Goal: Download file/media

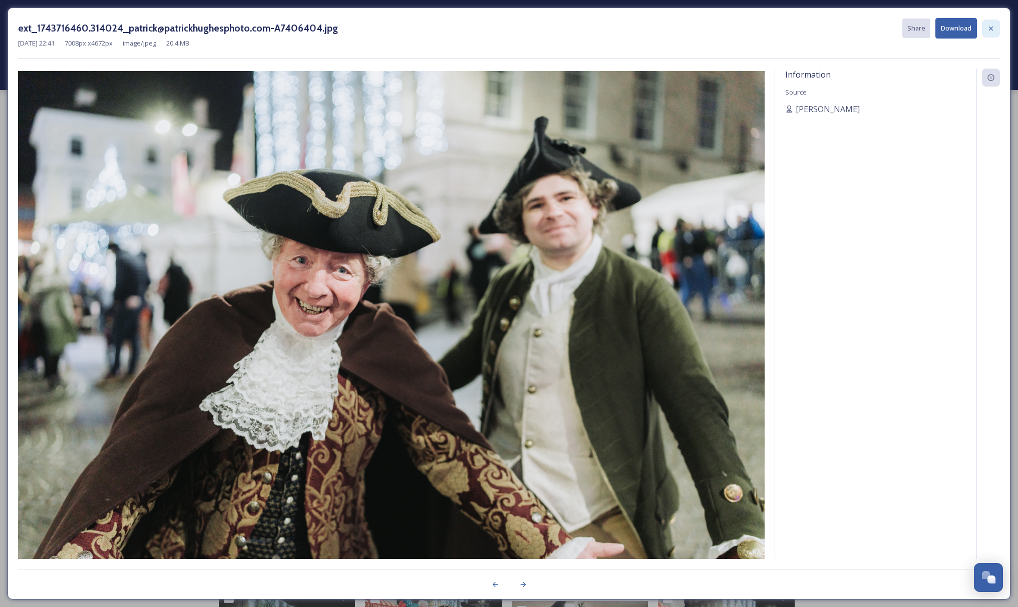
click at [990, 29] on icon at bounding box center [991, 28] width 4 height 4
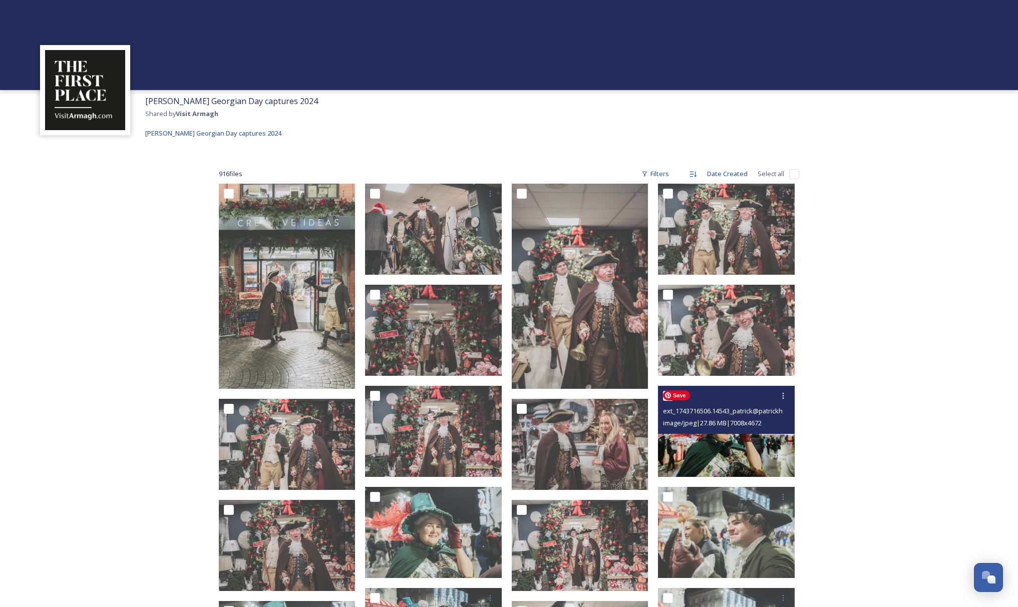
click at [710, 452] on img at bounding box center [726, 431] width 137 height 91
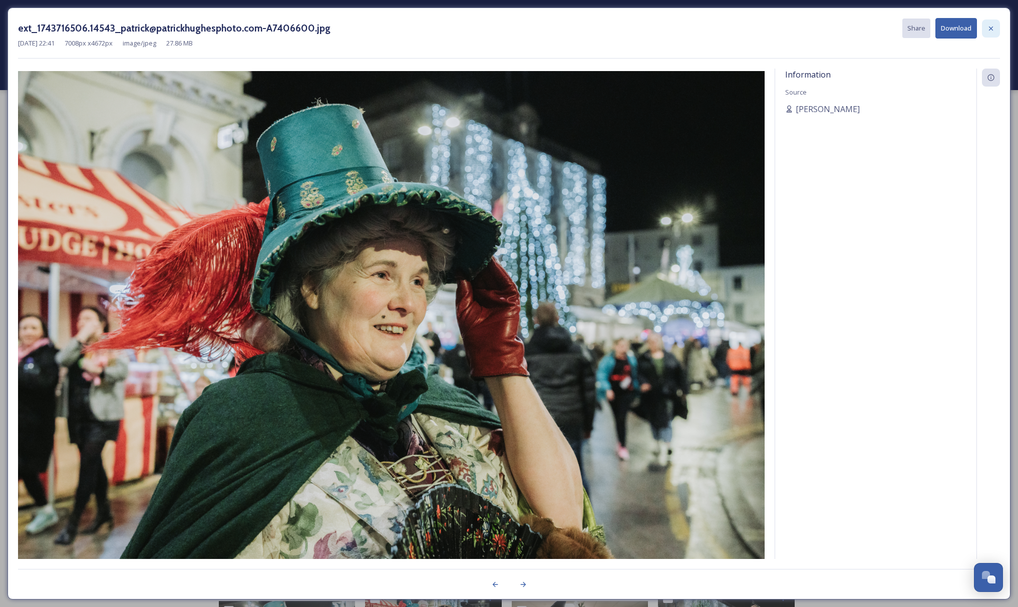
click at [989, 28] on icon at bounding box center [991, 29] width 8 height 8
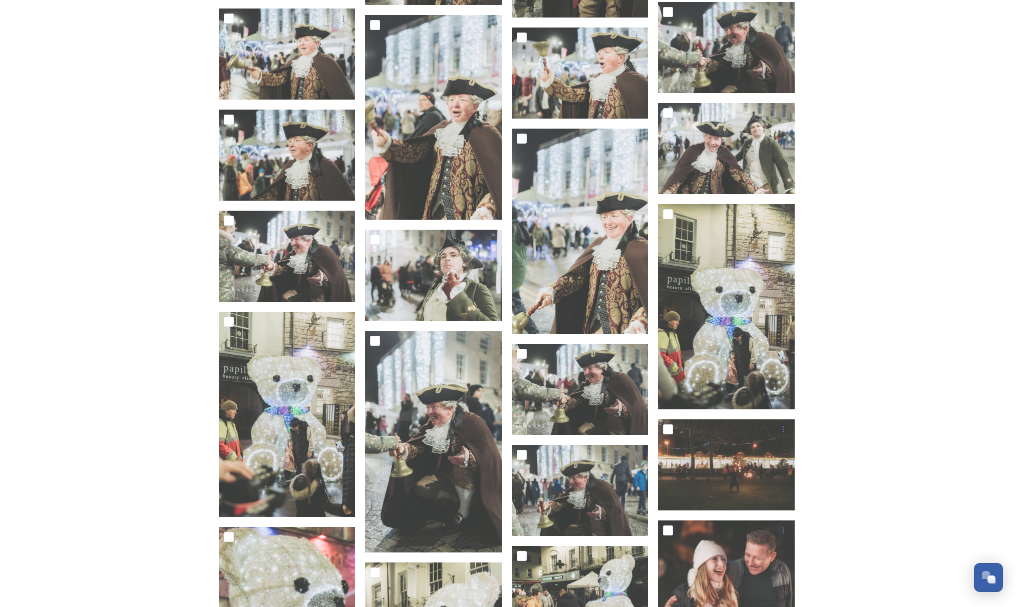
scroll to position [1210, 0]
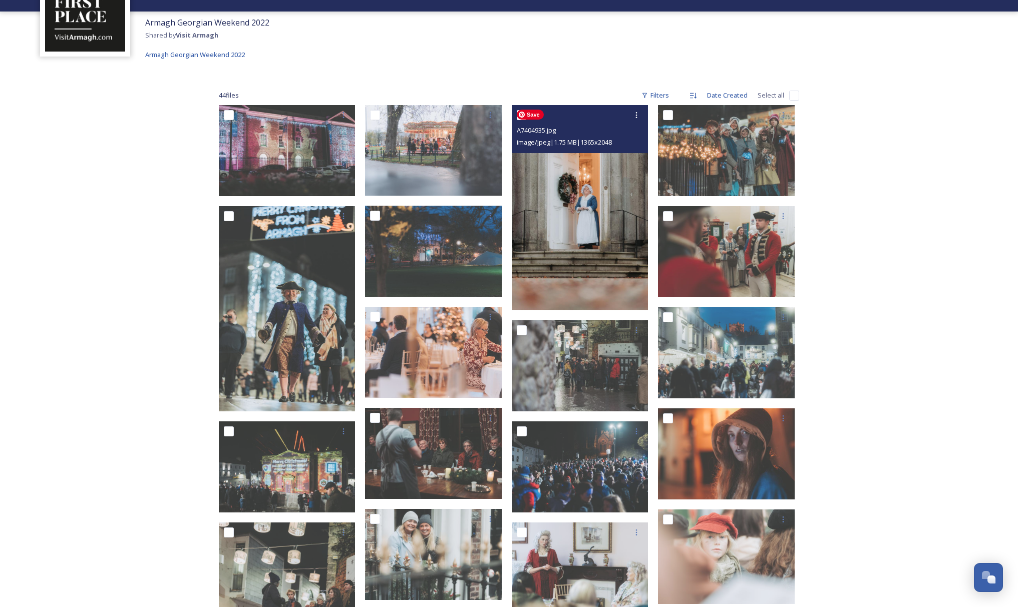
scroll to position [78, 0]
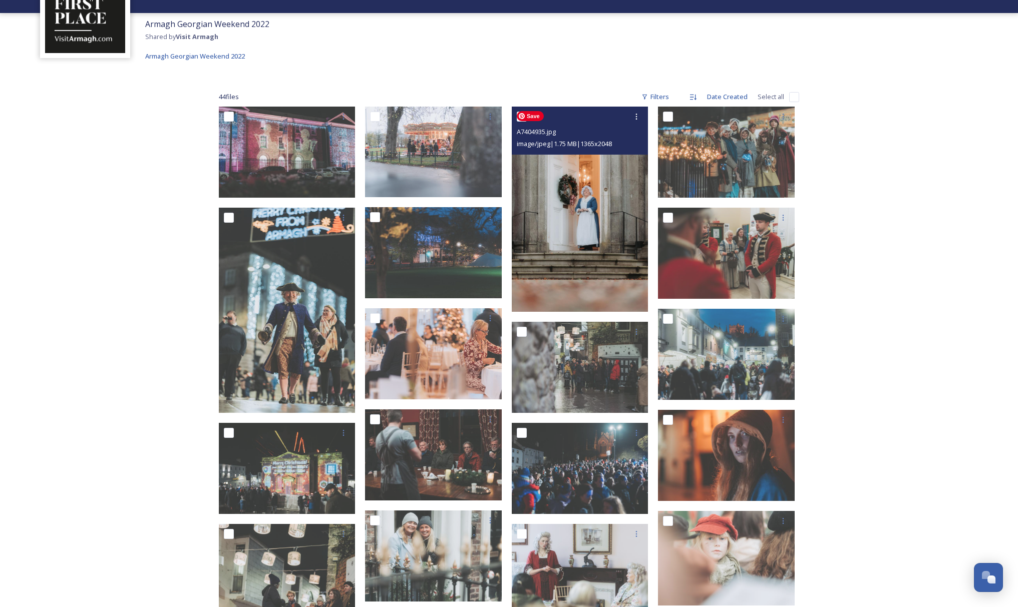
click at [590, 222] on img at bounding box center [580, 209] width 137 height 205
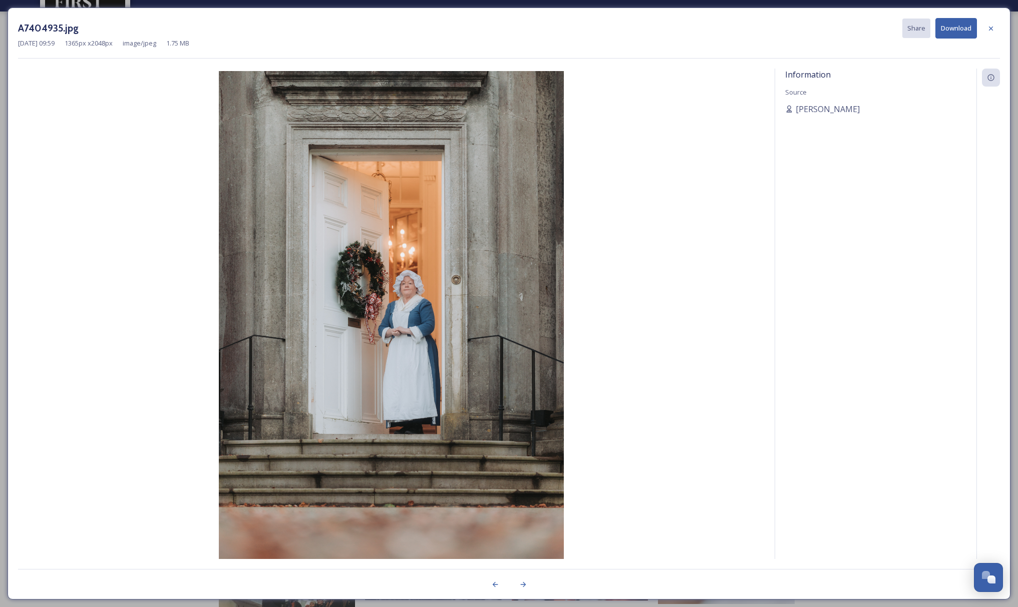
click at [993, 29] on icon at bounding box center [991, 29] width 8 height 8
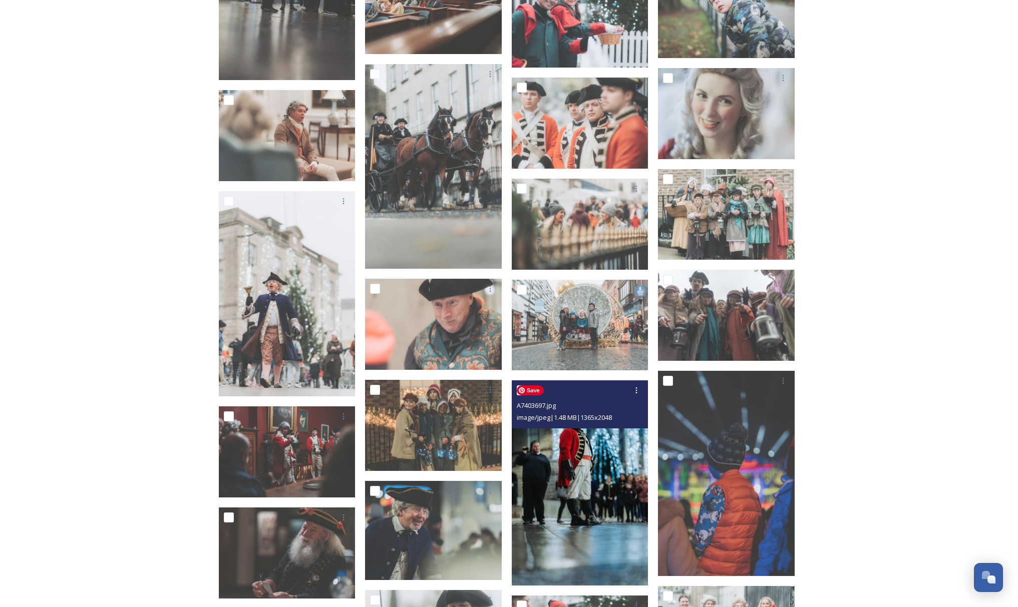
scroll to position [741, 0]
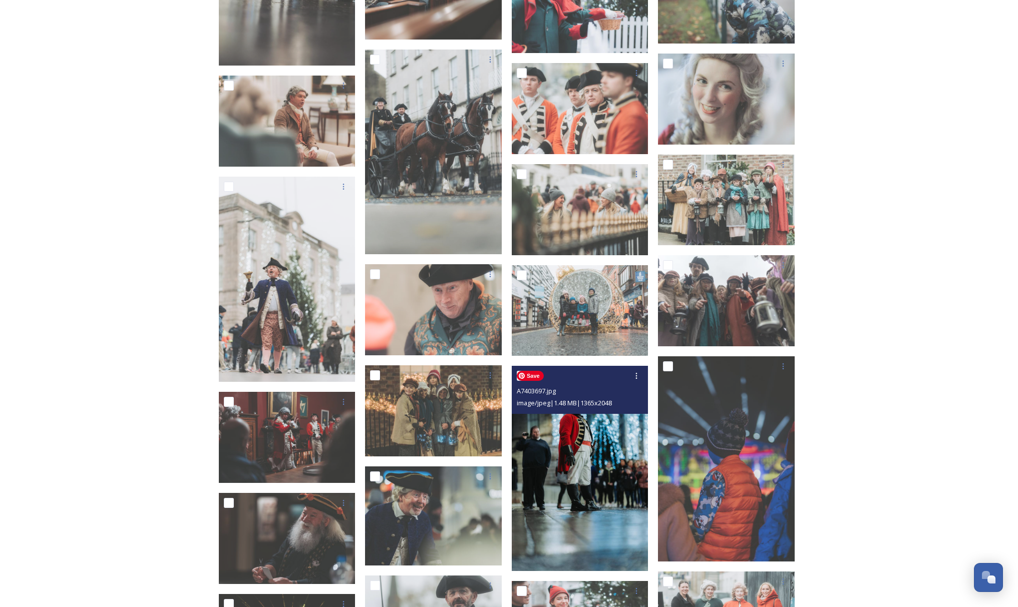
click at [605, 452] on img at bounding box center [580, 469] width 137 height 205
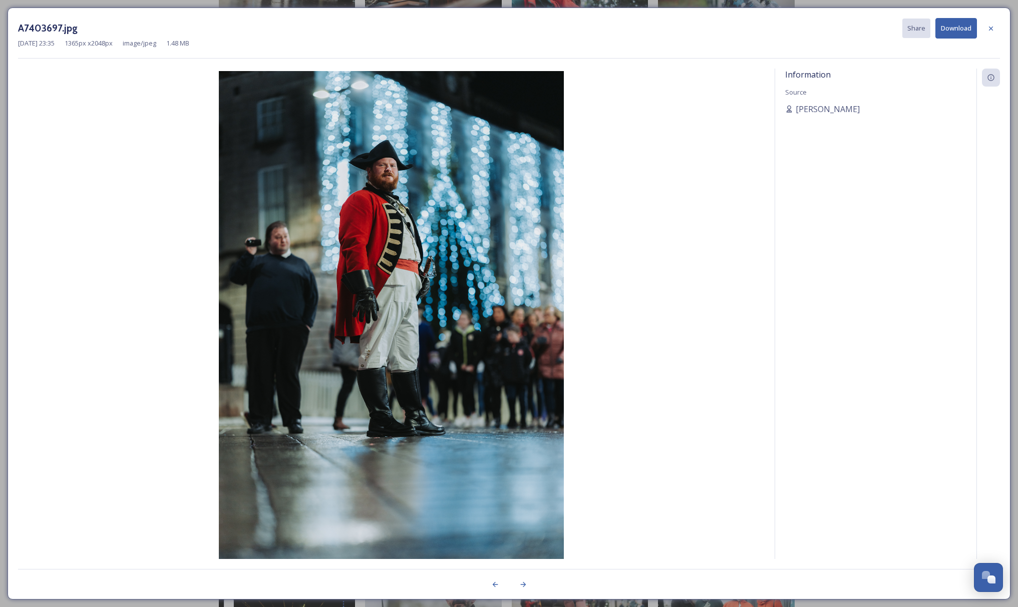
click at [963, 29] on button "Download" at bounding box center [956, 28] width 42 height 21
click at [994, 31] on icon at bounding box center [991, 29] width 8 height 8
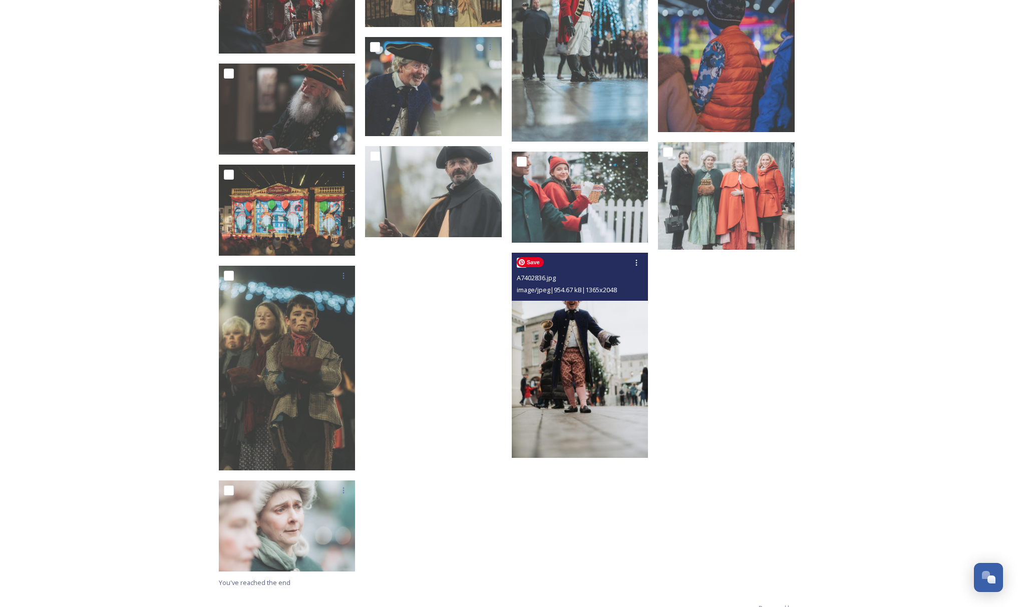
click at [574, 370] on img at bounding box center [580, 355] width 137 height 205
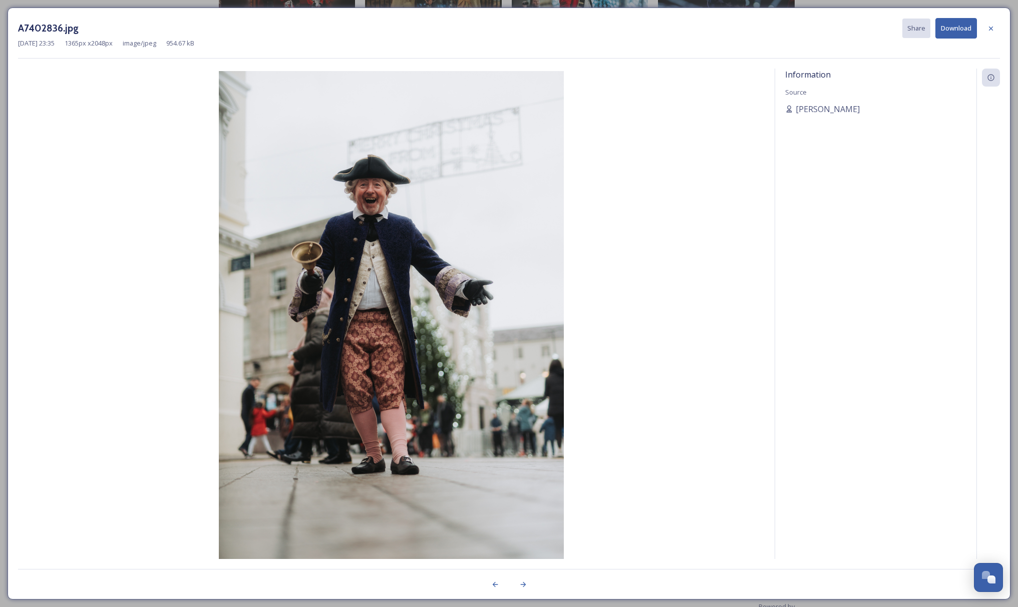
drag, startPoint x: 991, startPoint y: 29, endPoint x: 652, endPoint y: 277, distance: 419.5
click at [991, 29] on icon at bounding box center [991, 29] width 8 height 8
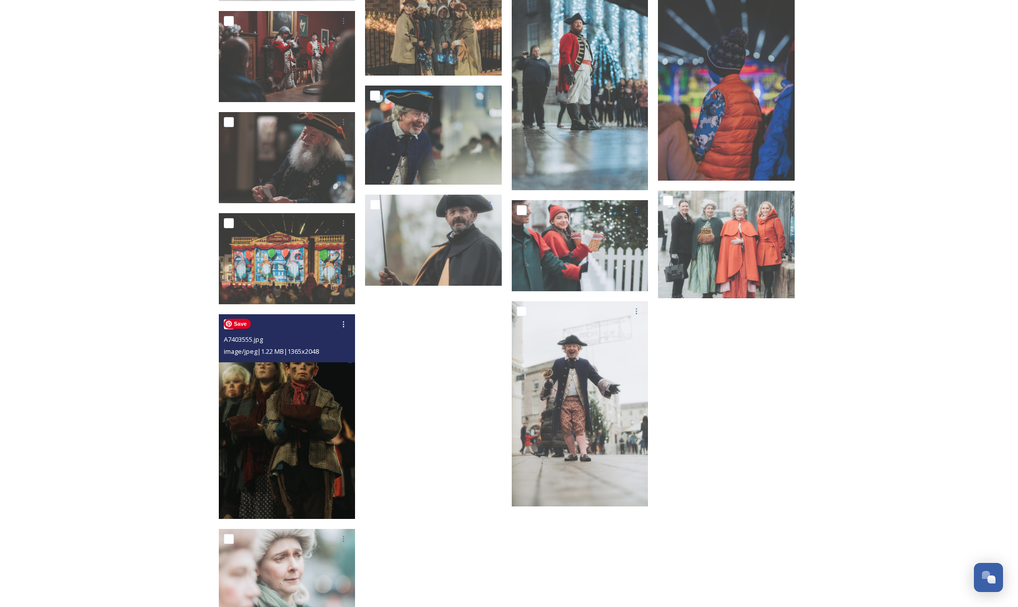
click at [303, 450] on img at bounding box center [287, 416] width 137 height 205
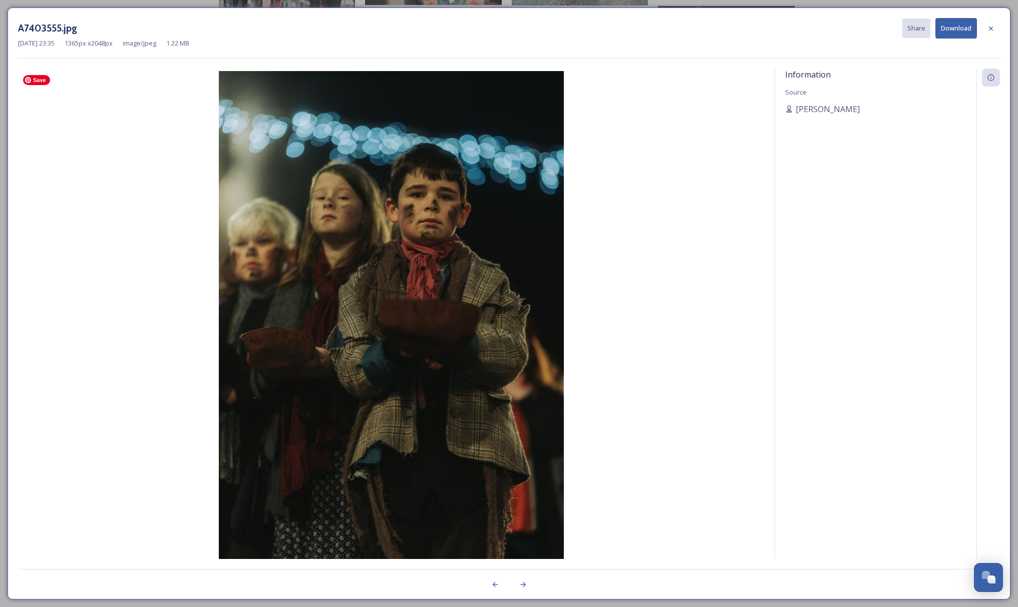
scroll to position [1091, 0]
click at [991, 30] on icon at bounding box center [991, 29] width 8 height 8
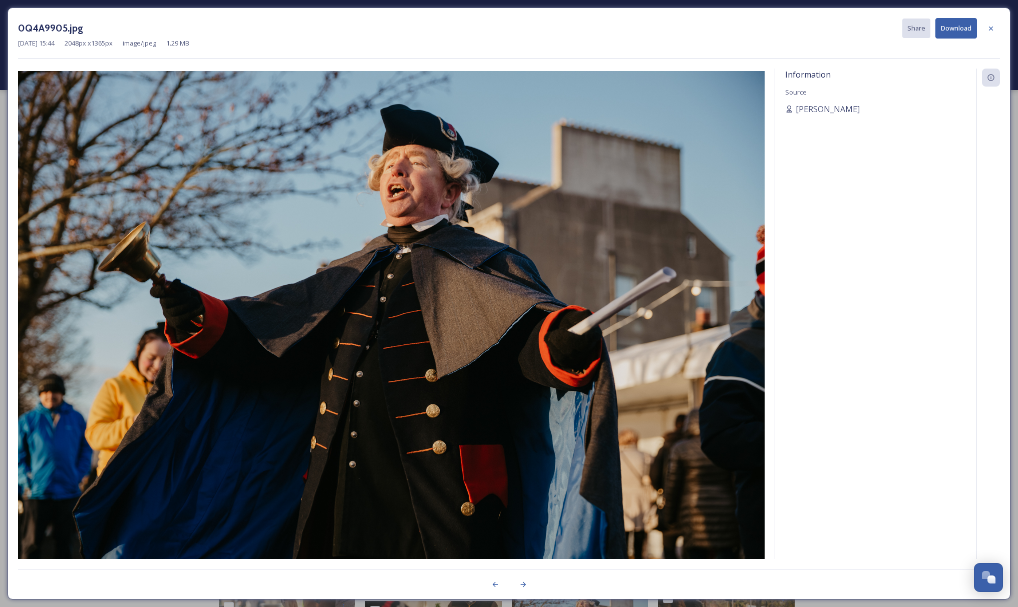
click at [993, 29] on icon at bounding box center [991, 29] width 8 height 8
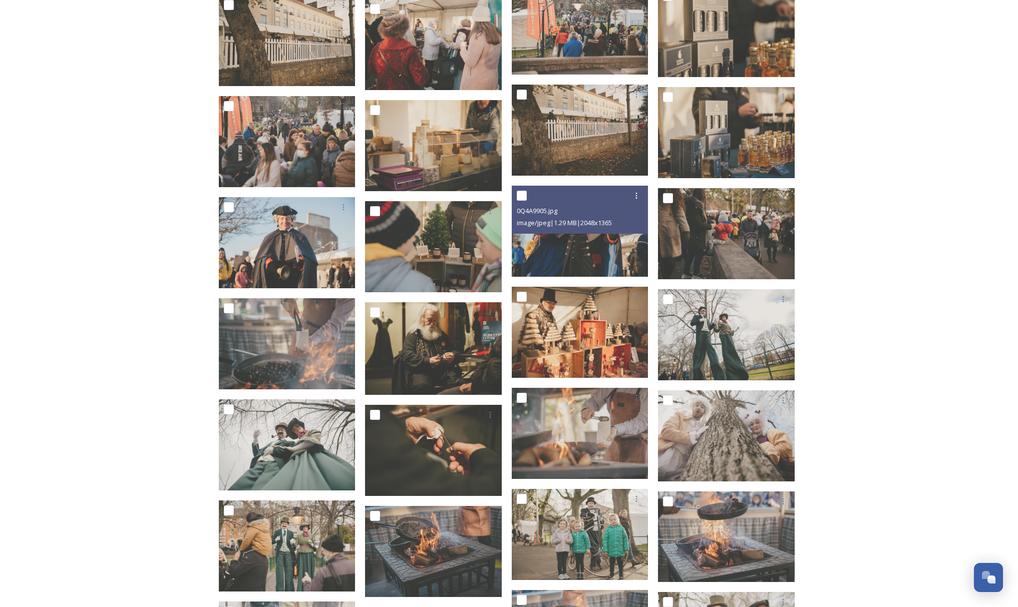
scroll to position [402, 0]
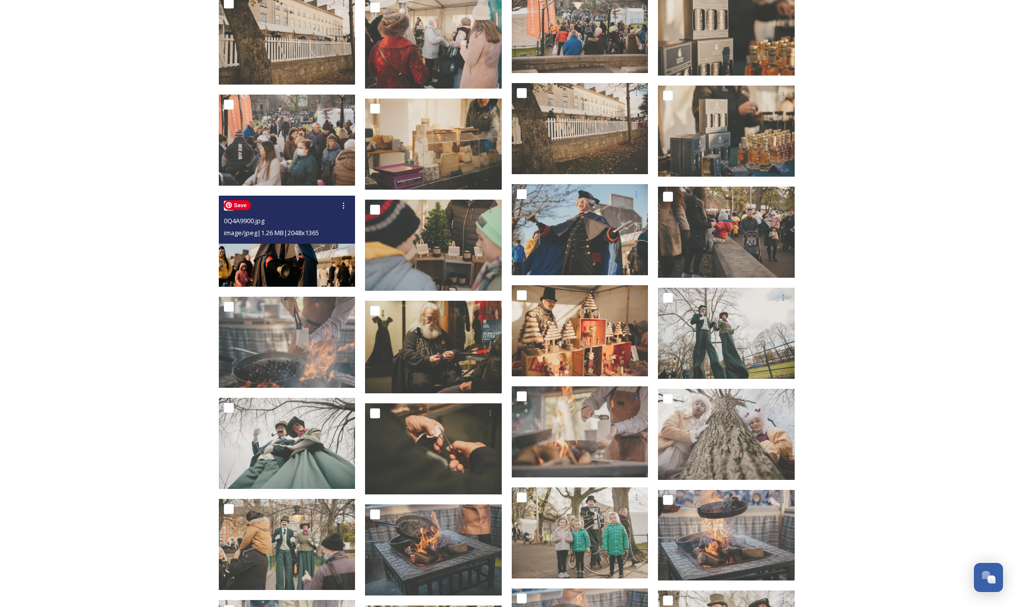
click at [301, 267] on img at bounding box center [287, 241] width 137 height 91
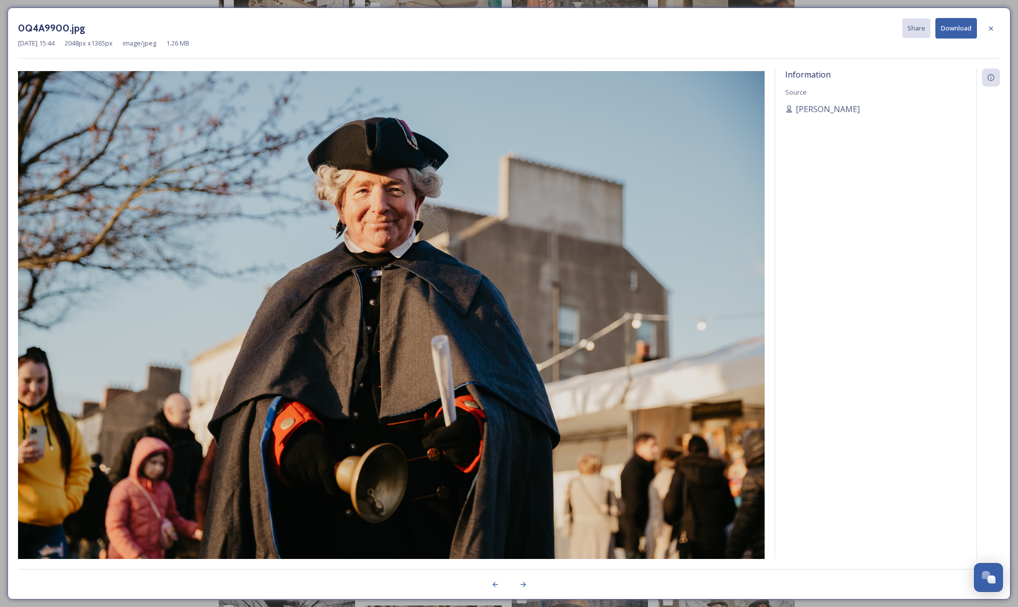
click at [991, 30] on icon at bounding box center [991, 29] width 8 height 8
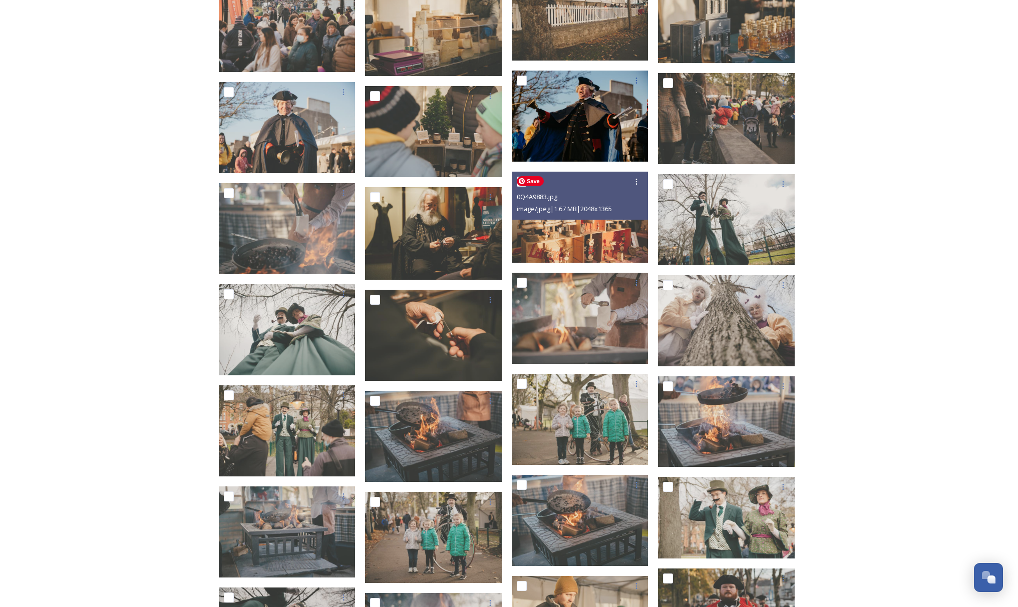
scroll to position [531, 0]
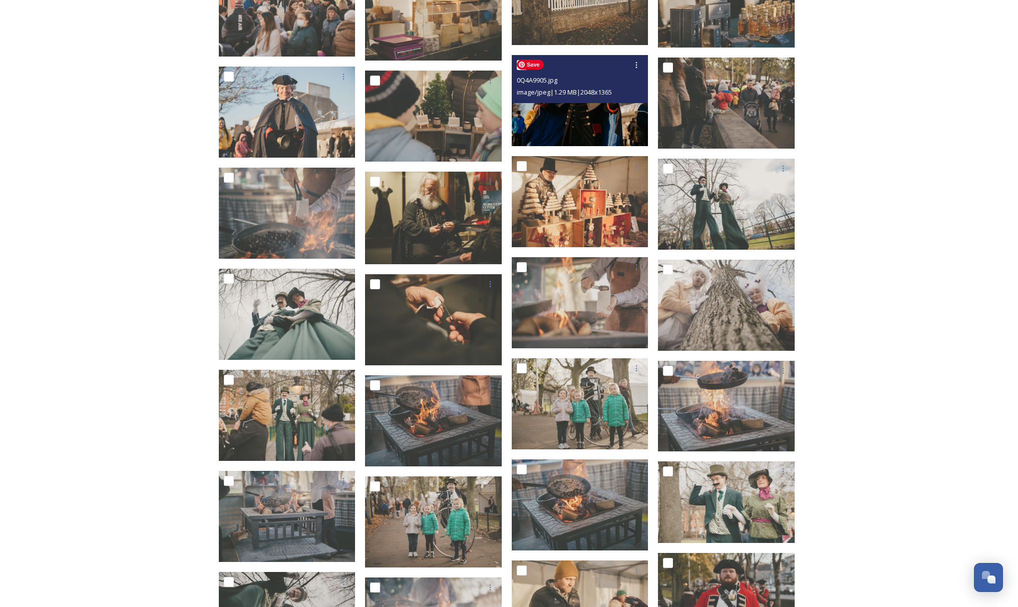
click at [592, 114] on img at bounding box center [580, 100] width 137 height 91
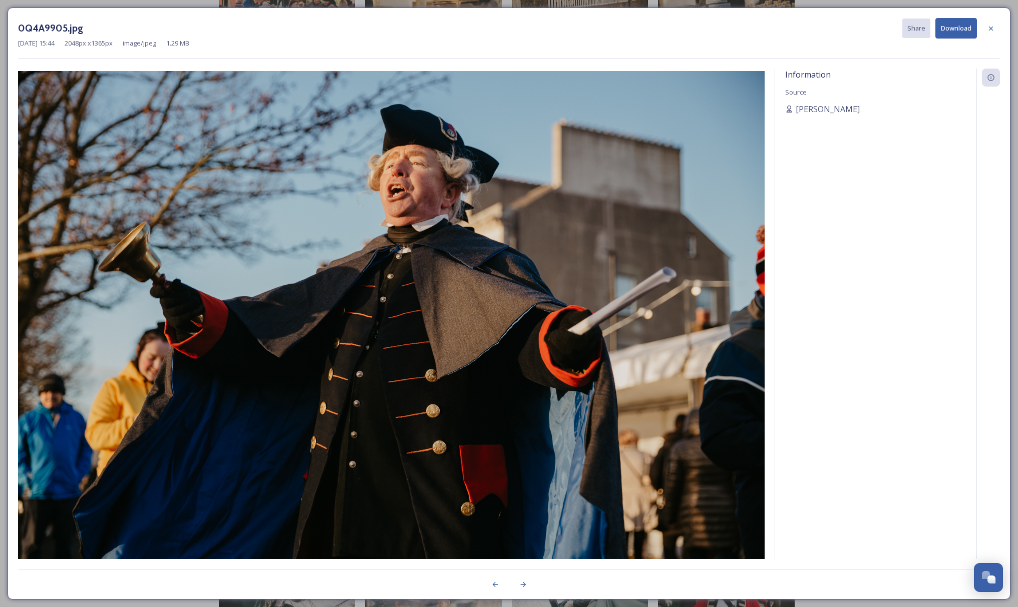
click at [990, 28] on icon at bounding box center [991, 28] width 4 height 4
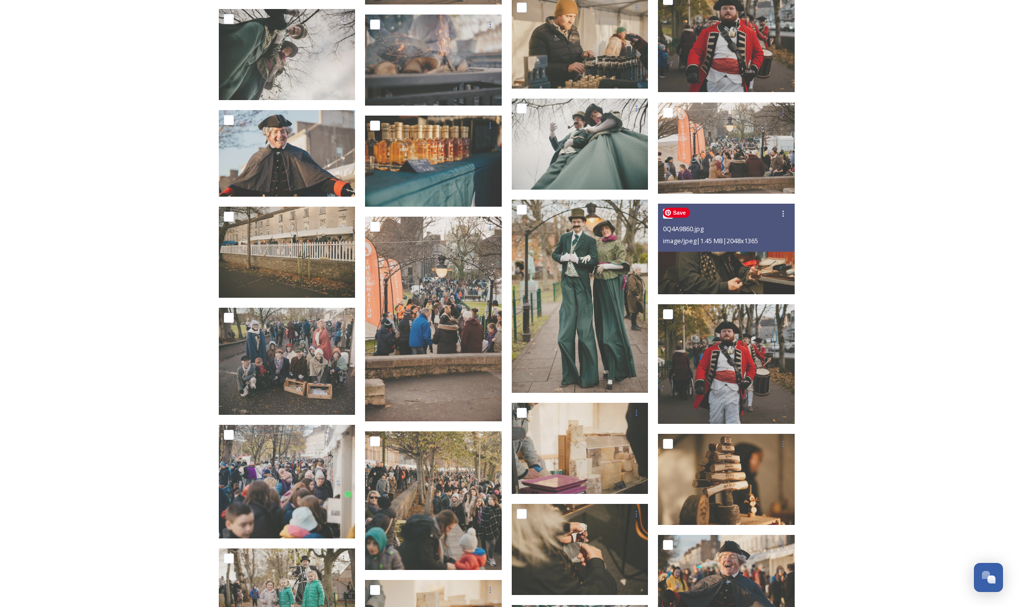
scroll to position [1308, 0]
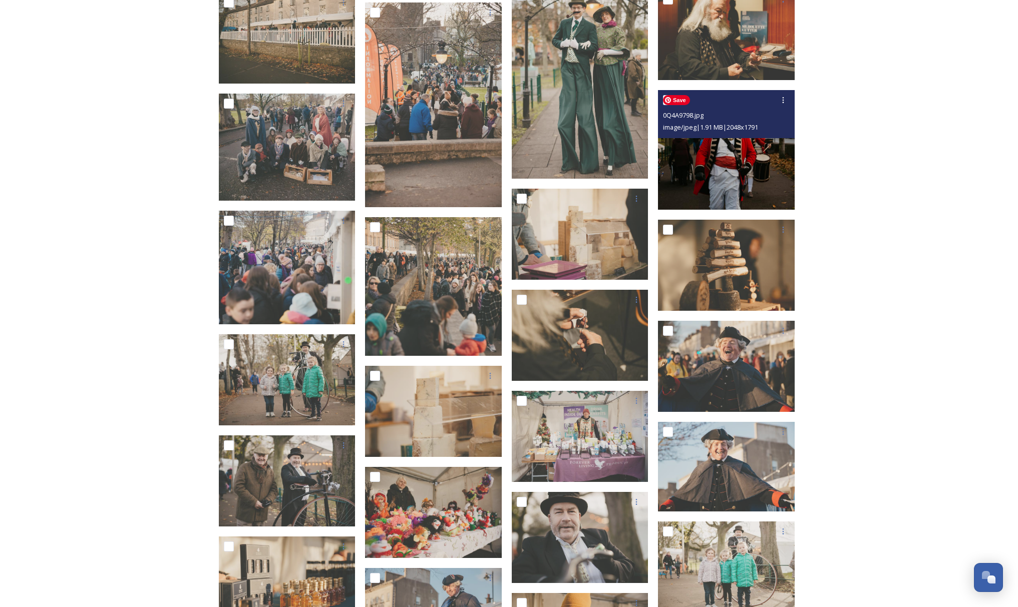
click at [740, 165] on img at bounding box center [726, 150] width 137 height 120
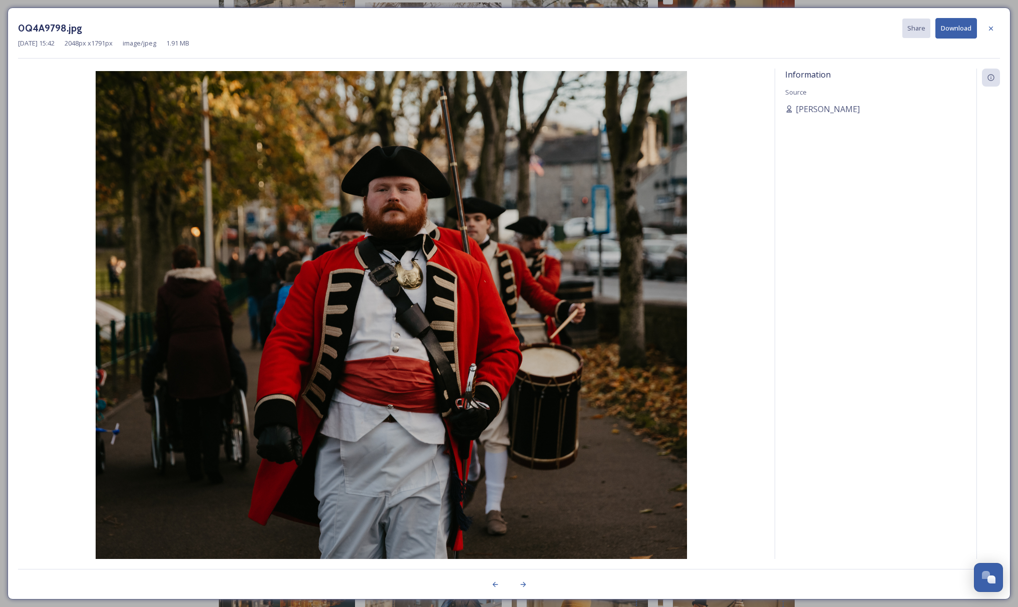
drag, startPoint x: 990, startPoint y: 30, endPoint x: 955, endPoint y: 171, distance: 145.0
click at [990, 30] on icon at bounding box center [991, 29] width 8 height 8
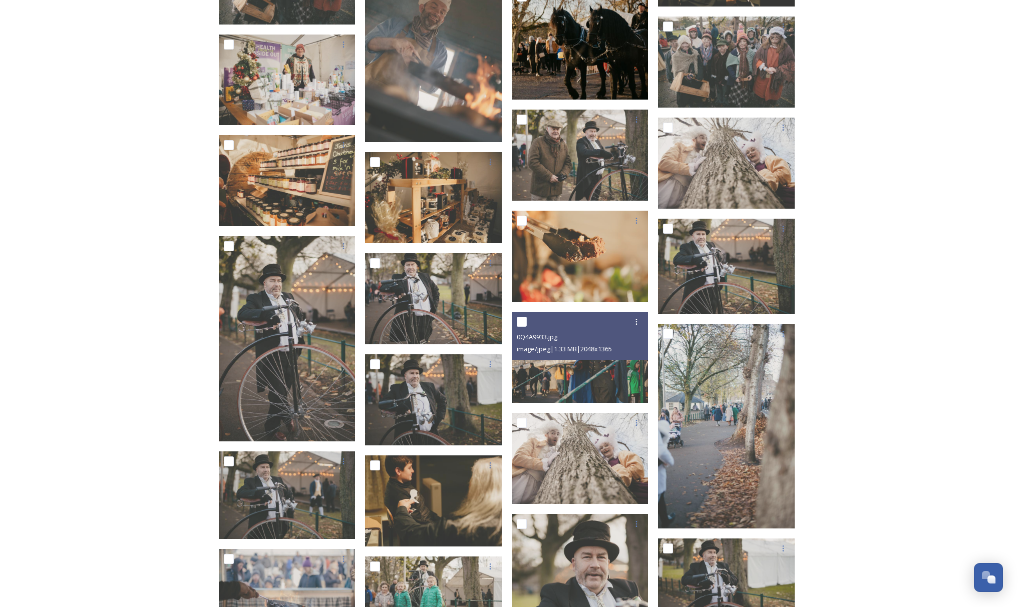
scroll to position [2321, 0]
